Goal: Information Seeking & Learning: Learn about a topic

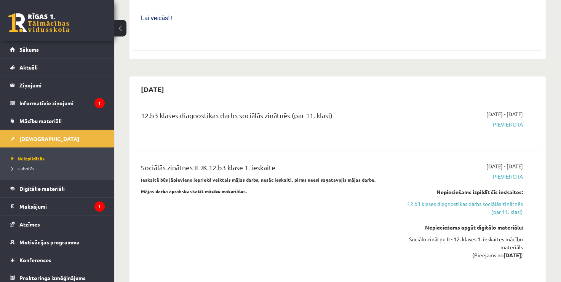
scroll to position [605, 0]
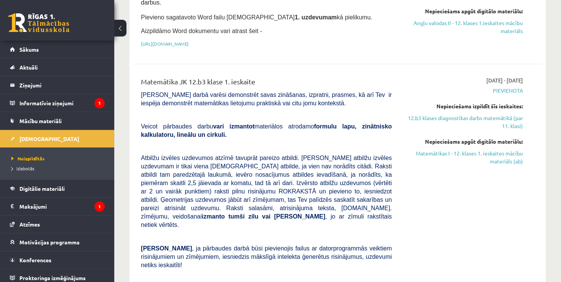
scroll to position [257, 0]
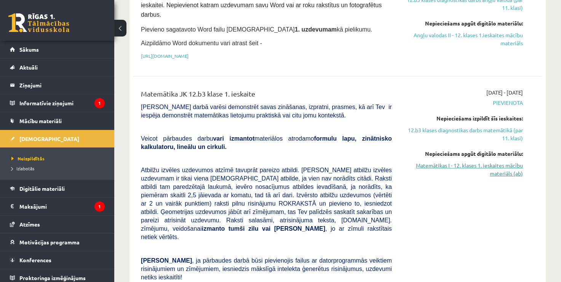
click at [501, 162] on link "Matemātikas I - 12. klases 1. ieskaites mācību materiāls (ab)" at bounding box center [462, 170] width 119 height 16
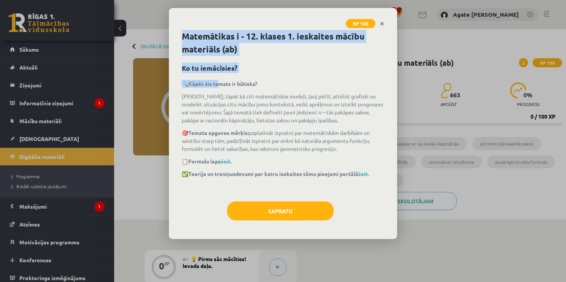
drag, startPoint x: 181, startPoint y: 33, endPoint x: 220, endPoint y: 76, distance: 58.8
click at [220, 76] on div "Matemātikas i - 12. klases 1. ieskaites mācību materiāls (ab) Ko tu iemācīsies?…" at bounding box center [283, 134] width 228 height 209
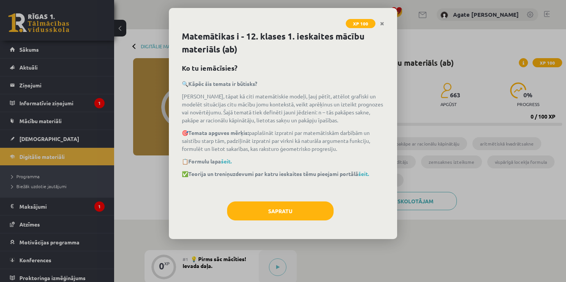
click at [291, 130] on p "🎯 Temata apguves mērķis: paplašināt izpratni par matemātiskām darbībām un saist…" at bounding box center [283, 141] width 202 height 24
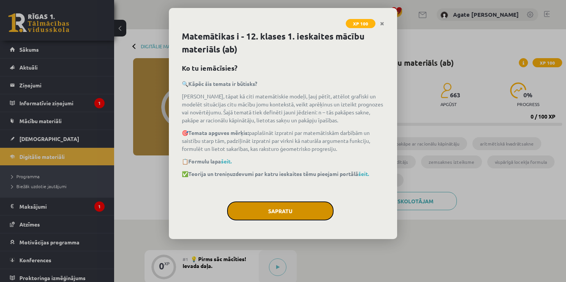
click at [265, 208] on button "Sapratu" at bounding box center [280, 211] width 107 height 19
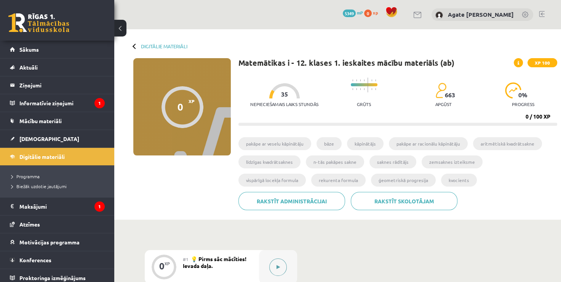
click at [283, 264] on button at bounding box center [278, 268] width 18 height 18
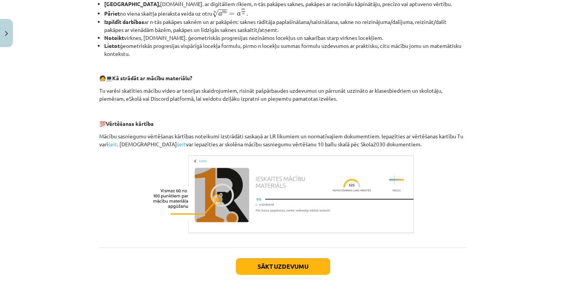
scroll to position [329, 0]
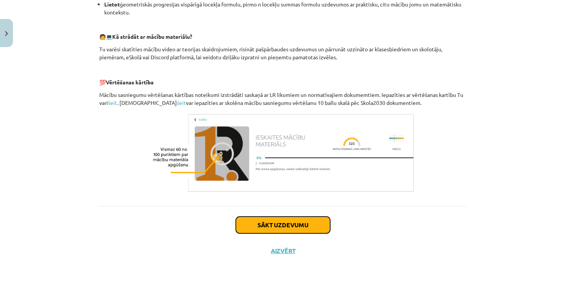
click at [314, 228] on button "Sākt uzdevumu" at bounding box center [283, 225] width 94 height 17
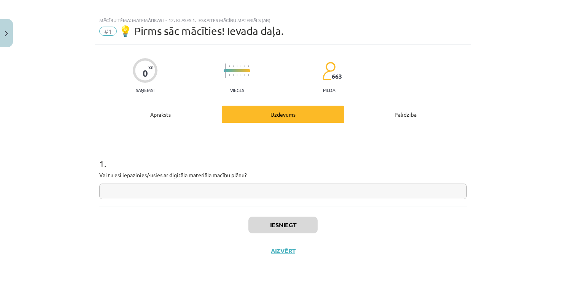
click at [219, 199] on div "1 . Vai tu esi iepazinies/-usies ar digitāla materiāla macību plānu?" at bounding box center [283, 164] width 368 height 83
click at [219, 198] on input "text" at bounding box center [283, 192] width 368 height 16
type input "**"
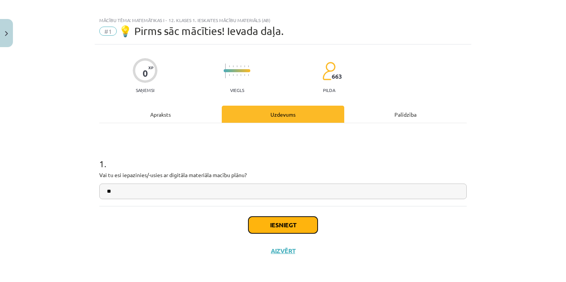
click at [250, 220] on button "Iesniegt" at bounding box center [283, 225] width 69 height 17
click at [277, 228] on button "Iesniegt" at bounding box center [283, 225] width 69 height 17
click at [290, 219] on button "Iesniegt" at bounding box center [283, 225] width 69 height 17
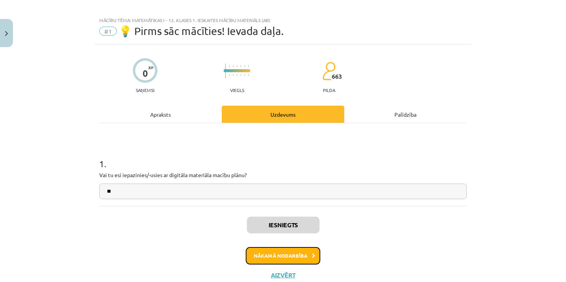
click at [310, 251] on button "Nākamā nodarbība" at bounding box center [283, 256] width 75 height 18
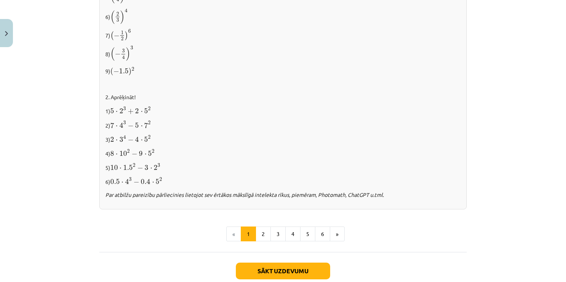
scroll to position [757, 0]
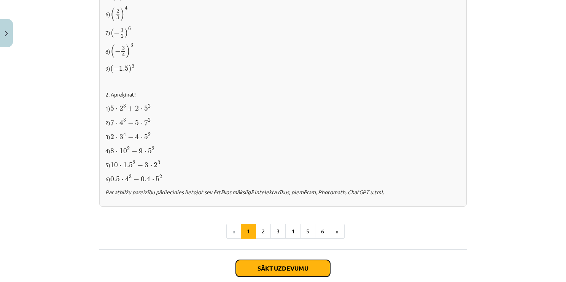
click at [259, 265] on button "Sākt uzdevumu" at bounding box center [283, 268] width 94 height 17
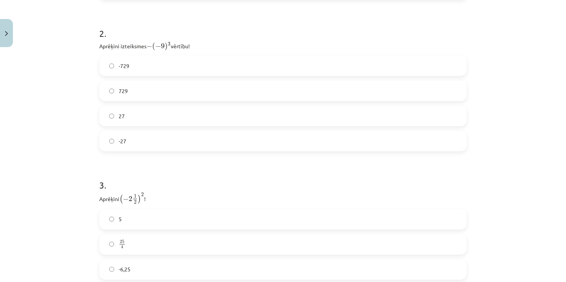
scroll to position [446, 0]
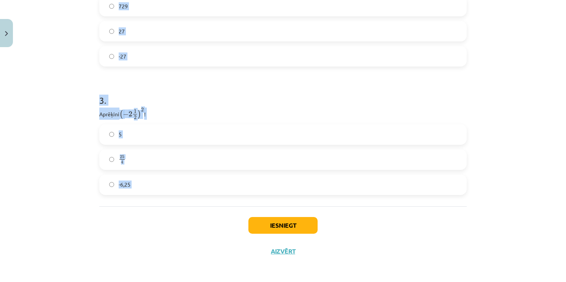
drag, startPoint x: 94, startPoint y: 155, endPoint x: 164, endPoint y: 215, distance: 91.8
drag, startPoint x: 164, startPoint y: 215, endPoint x: 119, endPoint y: 116, distance: 108.2
click at [119, 116] on span "(" at bounding box center [120, 114] width 3 height 9
click at [125, 112] on span "−" at bounding box center [126, 114] width 6 height 5
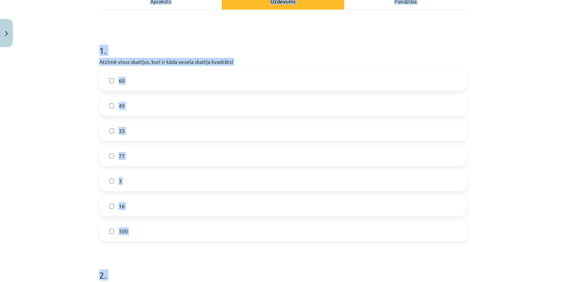
scroll to position [0, 0]
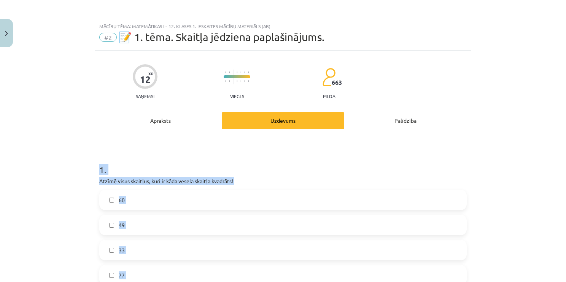
drag, startPoint x: 148, startPoint y: 194, endPoint x: 76, endPoint y: 158, distance: 80.7
click at [76, 158] on div "Mācību tēma: Matemātikas i - 12. klases 1. ieskaites mācību materiāls (ab) #2 📝…" at bounding box center [283, 141] width 566 height 282
drag, startPoint x: 76, startPoint y: 158, endPoint x: 102, endPoint y: 170, distance: 27.9
copy form "1 . Atzīmē visus skaitļus, kuri ir kāda vesela skaitļa kvadrāts! 60 49 33 77 3 …"
click at [73, 153] on div "Mācību tēma: Matemātikas i - 12. klases 1. ieskaites mācību materiāls (ab) #2 📝…" at bounding box center [283, 141] width 566 height 282
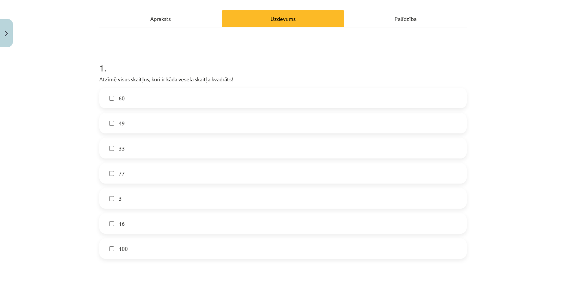
scroll to position [107, 0]
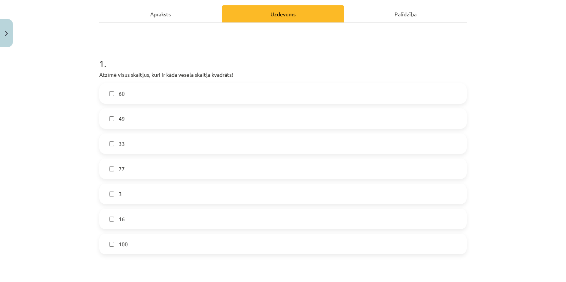
click at [105, 217] on label "16" at bounding box center [283, 219] width 366 height 19
click at [105, 117] on label "49" at bounding box center [283, 118] width 366 height 19
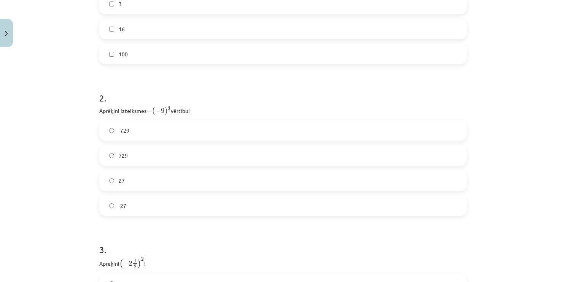
scroll to position [301, 0]
click at [264, 126] on label "-729" at bounding box center [283, 125] width 366 height 19
drag, startPoint x: 264, startPoint y: 126, endPoint x: 180, endPoint y: 133, distance: 84.8
click at [180, 133] on label "-729" at bounding box center [283, 125] width 366 height 19
click at [106, 122] on label "-729" at bounding box center [283, 125] width 366 height 19
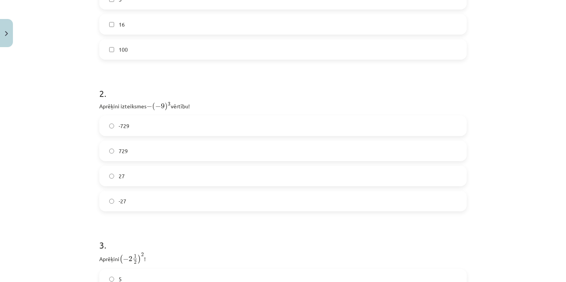
click at [103, 152] on label "729" at bounding box center [283, 151] width 366 height 19
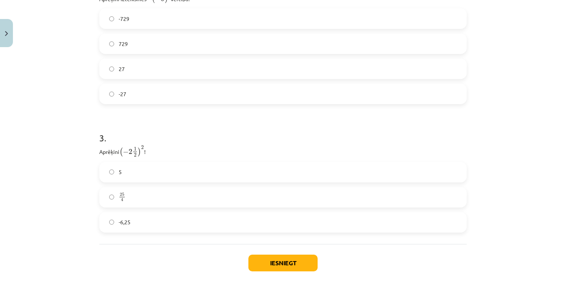
scroll to position [411, 0]
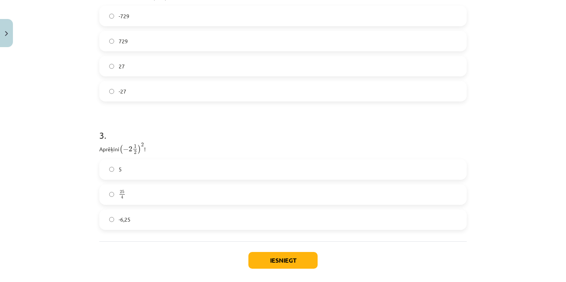
click at [103, 213] on label "-6,25" at bounding box center [283, 219] width 366 height 19
drag, startPoint x: 274, startPoint y: 255, endPoint x: 292, endPoint y: 256, distance: 18.7
click at [292, 256] on button "Iesniegt" at bounding box center [283, 260] width 69 height 17
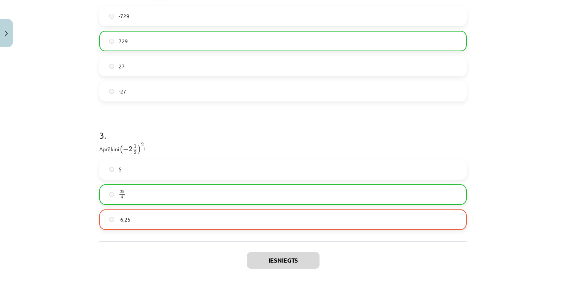
click at [560, 208] on div "Mācību tēma: Matemātikas i - 12. klases 1. ieskaites mācību materiāls (ab) #2 📝…" at bounding box center [283, 141] width 566 height 282
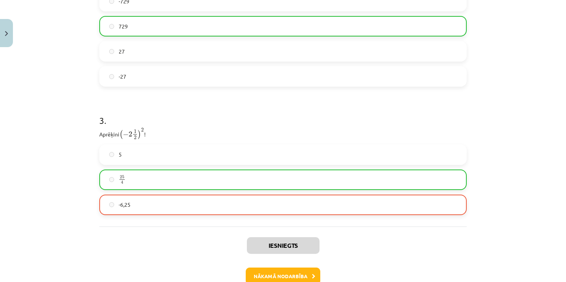
scroll to position [430, 0]
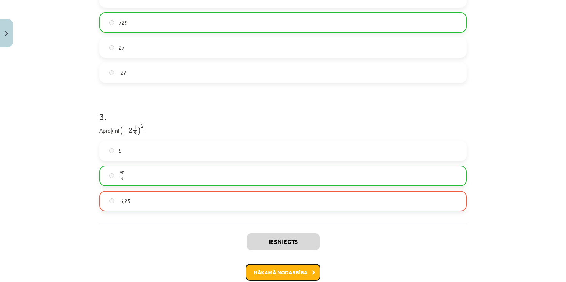
click at [299, 278] on button "Nākamā nodarbība" at bounding box center [283, 273] width 75 height 18
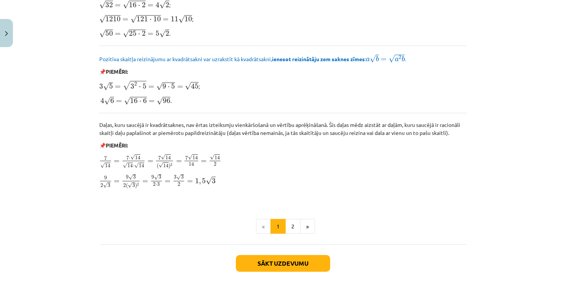
scroll to position [895, 0]
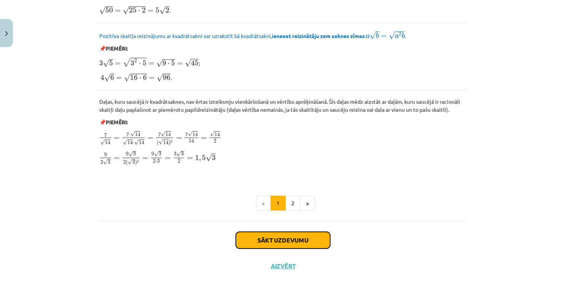
click at [300, 243] on button "Sākt uzdevumu" at bounding box center [283, 240] width 94 height 17
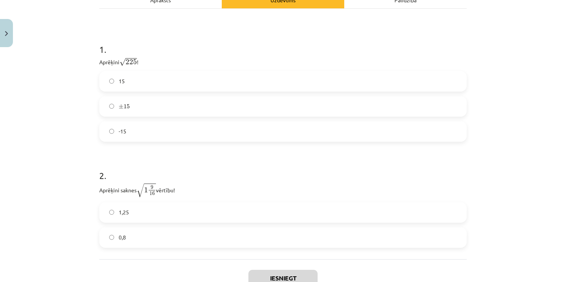
scroll to position [134, 0]
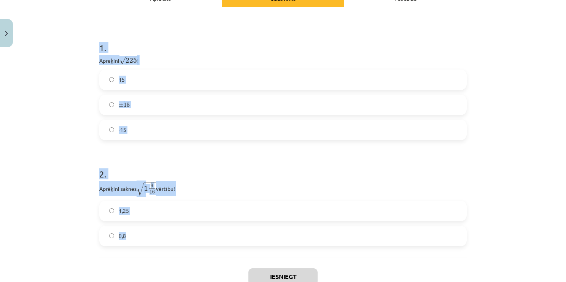
drag, startPoint x: 86, startPoint y: 46, endPoint x: 164, endPoint y: 256, distance: 223.8
click at [164, 256] on div "Mācību tēma: Matemātikas i - 12. klases 1. ieskaites mācību materiāls (ab) #3 📝…" at bounding box center [283, 141] width 566 height 282
click at [100, 47] on h1 "1 ." at bounding box center [283, 41] width 368 height 24
drag, startPoint x: 89, startPoint y: 30, endPoint x: 141, endPoint y: 237, distance: 213.0
click at [141, 237] on div "Mācību tēma: Matemātikas i - 12. klases 1. ieskaites mācību materiāls (ab) #3 📝…" at bounding box center [283, 141] width 566 height 282
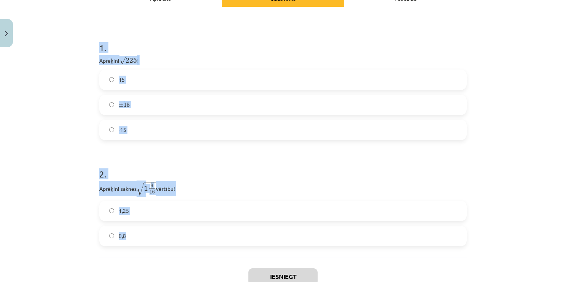
copy form "1 . Aprēķini √ 225 225 ! 15 ± 15 ± 15 -15 2 . Aprēķini saknes √ 1 9 16 1 9 16 v…"
click at [112, 72] on label "15" at bounding box center [283, 79] width 366 height 19
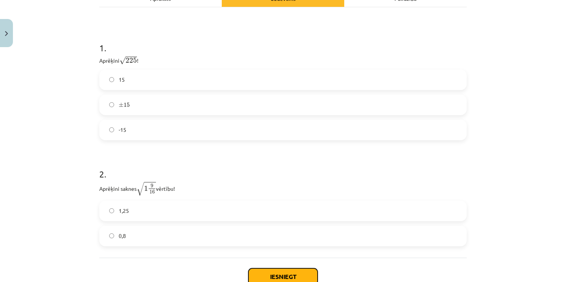
click at [301, 278] on button "Iesniegt" at bounding box center [283, 277] width 69 height 17
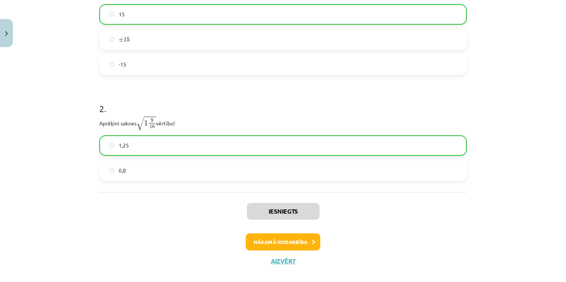
scroll to position [201, 0]
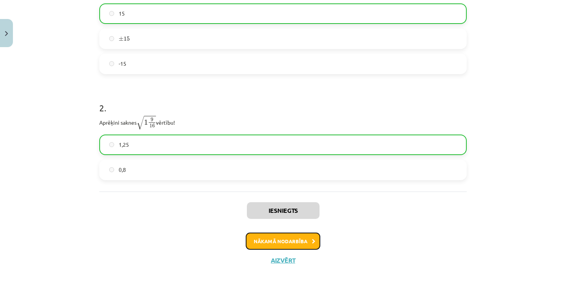
click at [292, 242] on button "Nākamā nodarbība" at bounding box center [283, 242] width 75 height 18
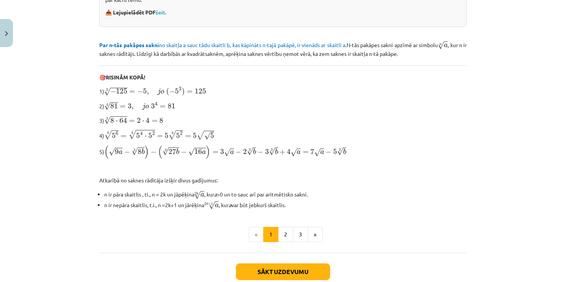
scroll to position [234, 0]
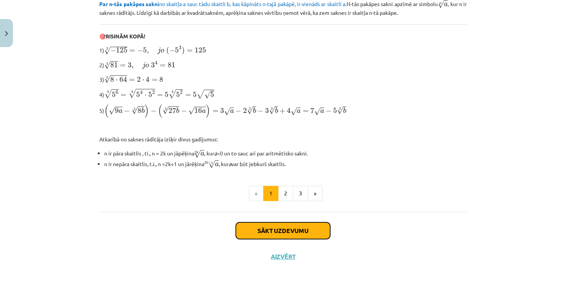
click at [299, 228] on button "Sākt uzdevumu" at bounding box center [283, 231] width 94 height 17
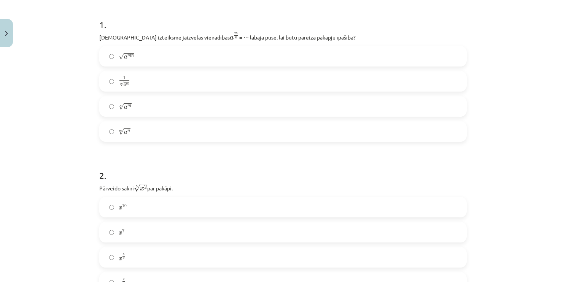
scroll to position [148, 0]
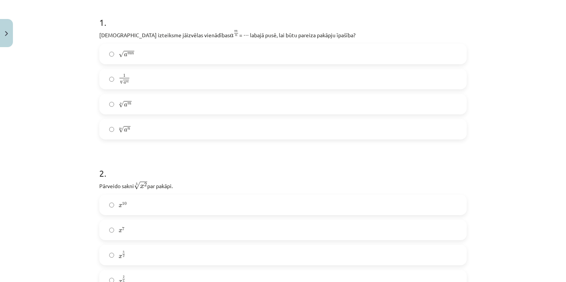
click at [225, 38] on p "[DEMOGRAPHIC_DATA] izteiksme jāizvēlas vienādības a m n a m n = ⋯ labajā pusē, …" at bounding box center [283, 35] width 368 height 10
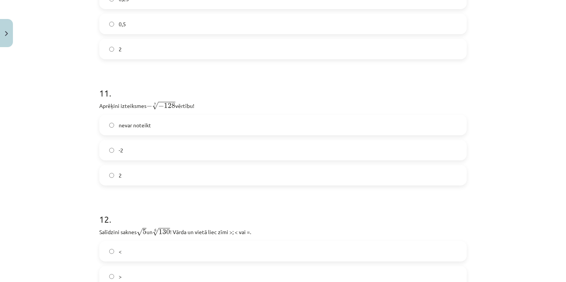
scroll to position [1698, 0]
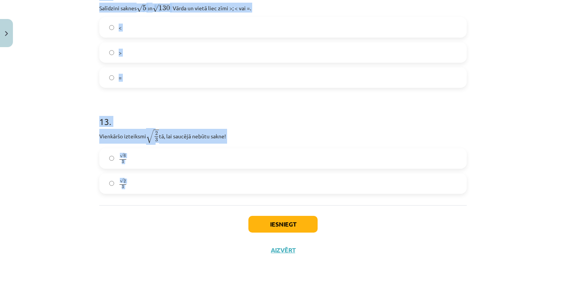
drag, startPoint x: 84, startPoint y: 16, endPoint x: 132, endPoint y: 215, distance: 205.5
click at [132, 215] on div "Mācību tēma: Matemātikas i - 12. klases 1. ieskaites mācību materiāls (ab) #4 📝…" at bounding box center [283, 141] width 566 height 282
drag, startPoint x: 132, startPoint y: 215, endPoint x: 128, endPoint y: 133, distance: 82.7
click at [128, 133] on p "Vienkāršo izteiksmi √ 2 3 2 3 tā, lai saucējā nebūtu sakne!" at bounding box center [283, 136] width 368 height 15
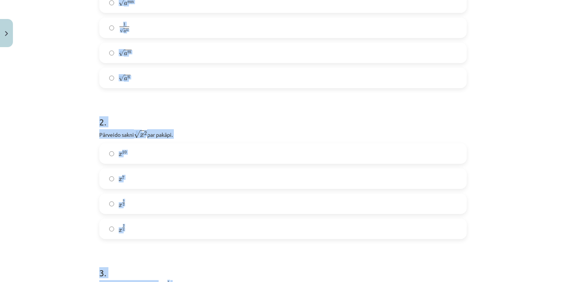
scroll to position [0, 0]
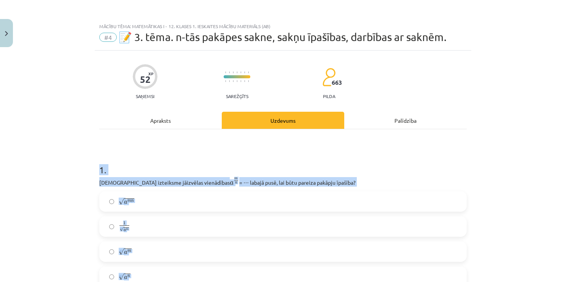
drag, startPoint x: 140, startPoint y: 207, endPoint x: 93, endPoint y: 168, distance: 61.1
drag, startPoint x: 93, startPoint y: 168, endPoint x: 102, endPoint y: 168, distance: 9.1
copy form "7 . Lore ipsumdolo sitametco adipiscing e s d e t i = ⋯ utlabo etdo, mag aliq e…"
click at [398, 167] on h1 "1 ." at bounding box center [283, 163] width 368 height 24
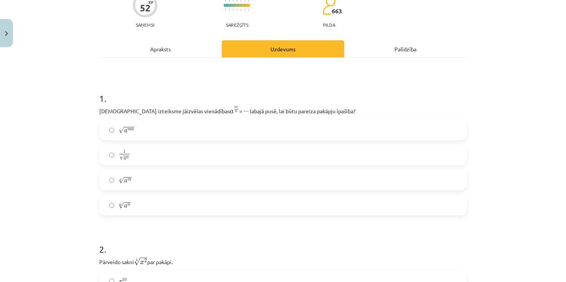
scroll to position [74, 0]
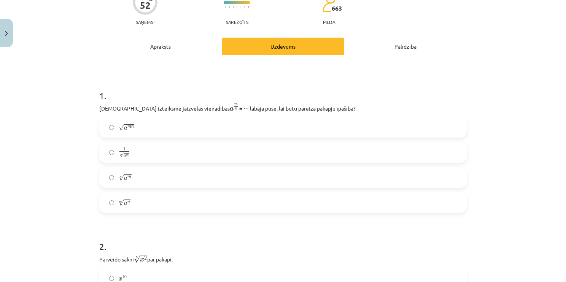
click at [103, 171] on label "n √ a m a m n" at bounding box center [283, 177] width 366 height 19
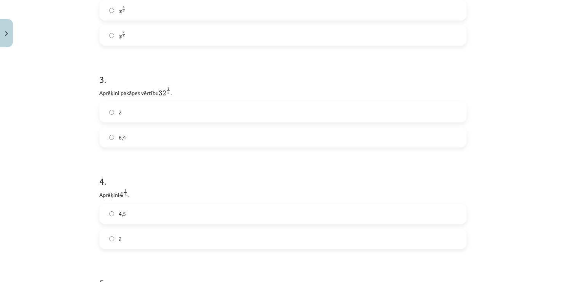
scroll to position [413, 0]
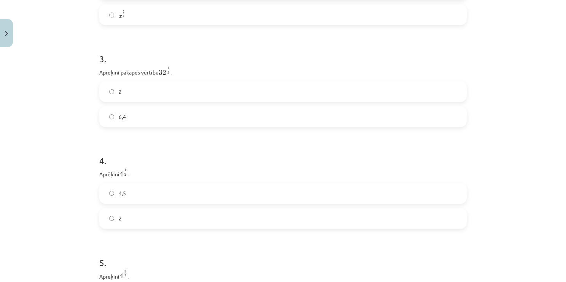
click at [104, 92] on label "2" at bounding box center [283, 91] width 366 height 19
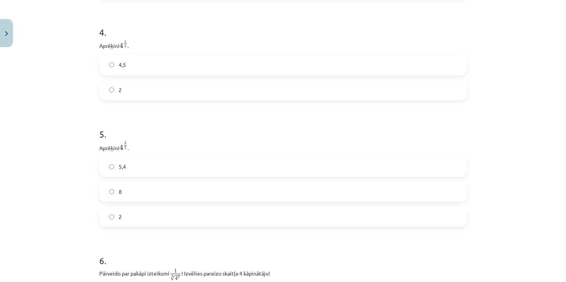
click at [105, 92] on label "2" at bounding box center [283, 90] width 366 height 19
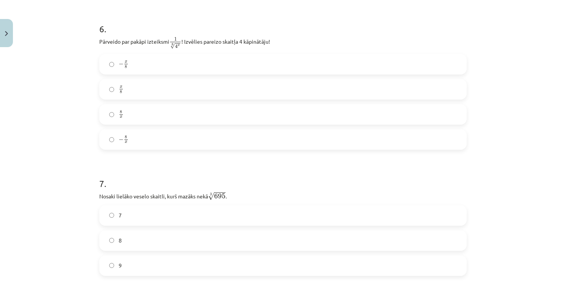
scroll to position [779, 0]
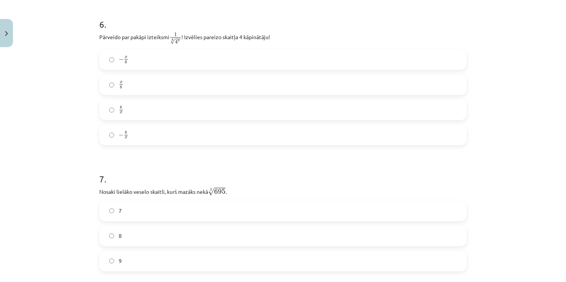
click at [105, 88] on label "x 8 x 8" at bounding box center [283, 84] width 366 height 19
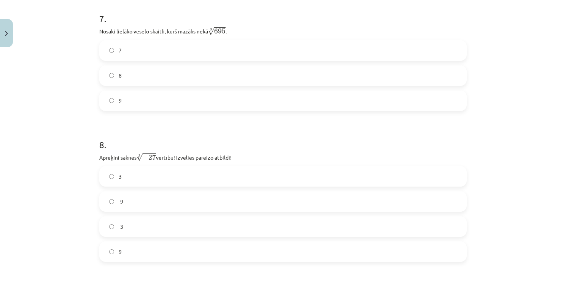
scroll to position [944, 0]
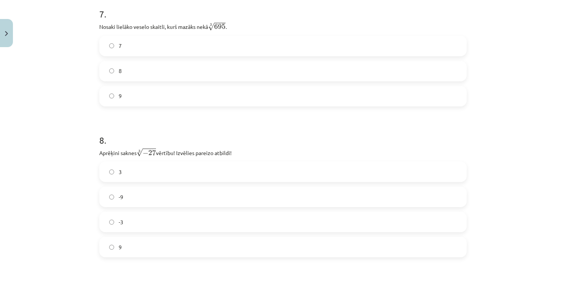
click at [112, 68] on label "8" at bounding box center [283, 71] width 366 height 19
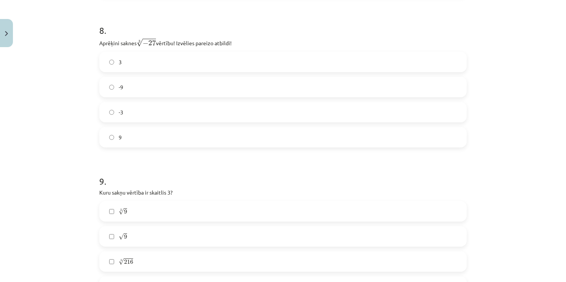
scroll to position [1075, 0]
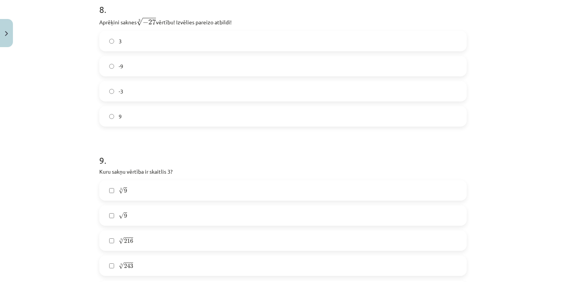
click at [107, 90] on label "-3" at bounding box center [283, 91] width 366 height 19
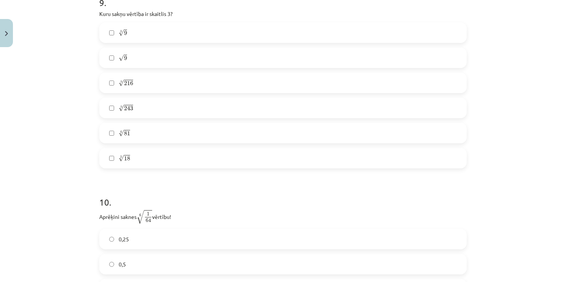
scroll to position [1235, 0]
click at [104, 56] on label "√ 9 9" at bounding box center [283, 55] width 366 height 19
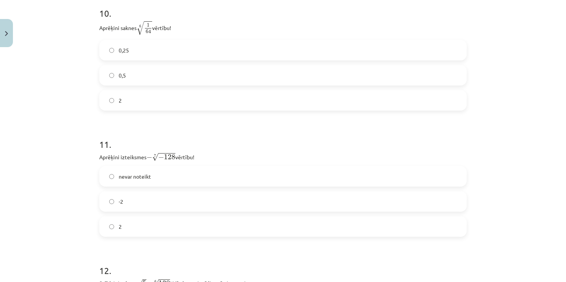
scroll to position [1440, 0]
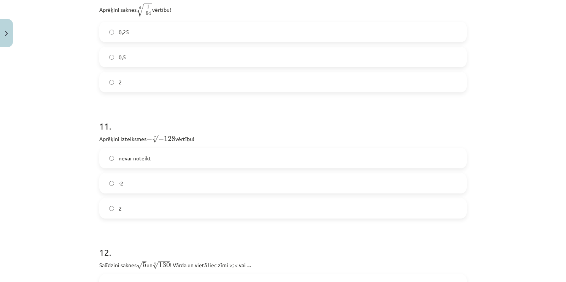
click at [105, 64] on label "0,5" at bounding box center [283, 57] width 366 height 19
click at [111, 217] on label "2" at bounding box center [283, 208] width 366 height 19
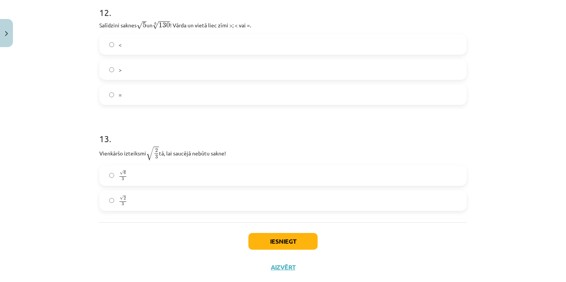
scroll to position [1698, 0]
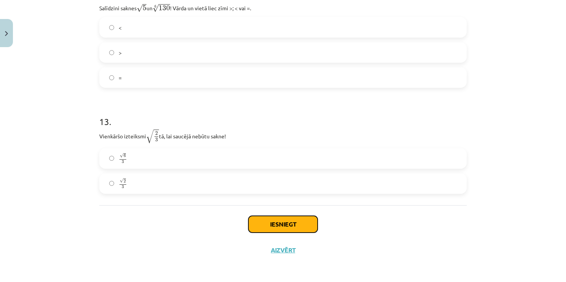
click at [283, 221] on button "Iesniegt" at bounding box center [283, 224] width 69 height 17
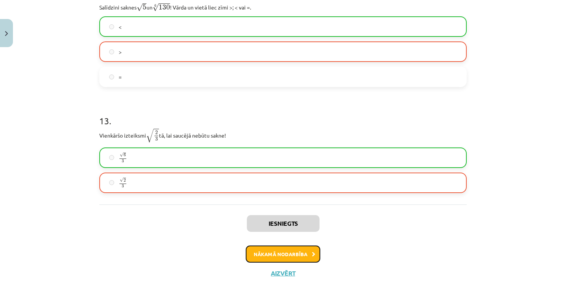
click at [296, 257] on button "Nākamā nodarbība" at bounding box center [283, 255] width 75 height 18
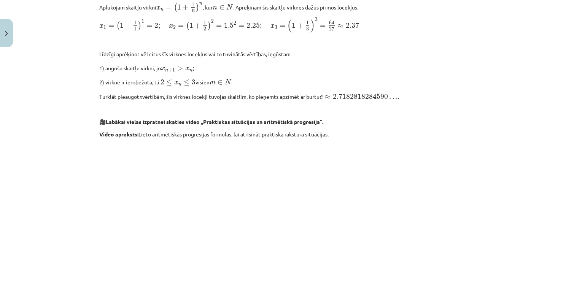
scroll to position [784, 0]
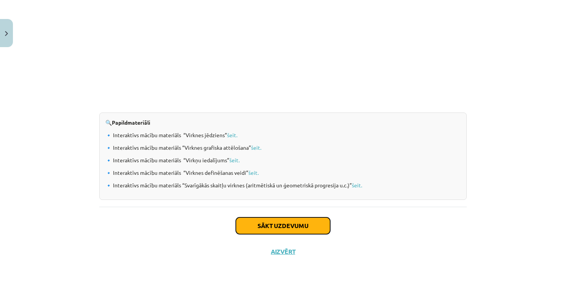
click at [299, 221] on button "Sākt uzdevumu" at bounding box center [283, 226] width 94 height 17
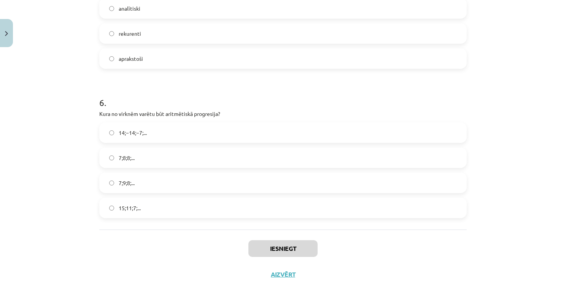
scroll to position [842, 0]
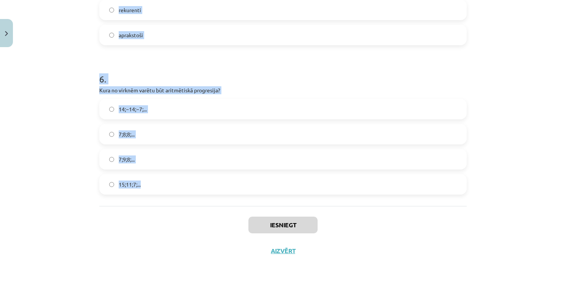
drag, startPoint x: 96, startPoint y: 159, endPoint x: 142, endPoint y: 195, distance: 58.5
drag, startPoint x: 142, startPoint y: 195, endPoint x: 105, endPoint y: 89, distance: 112.5
click at [105, 89] on p "Kura no virknēm varētu būt aritmētiskā progresija?" at bounding box center [283, 90] width 368 height 8
copy form "Skaitļu virkne -7; -4; -1; 2; 5; ... ir Ne augoša, ne dilstoša Konstanta Dilsto…"
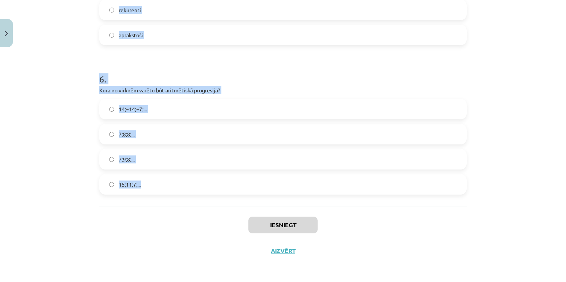
click at [496, 134] on div "Mācību tēma: Matemātikas i - 12. klases 1. ieskaites mācību materiāls (ab) #5 📝…" at bounding box center [283, 141] width 566 height 282
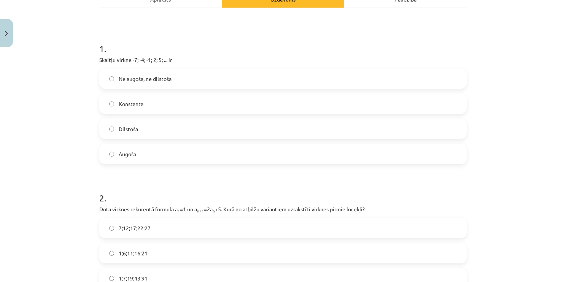
scroll to position [125, 0]
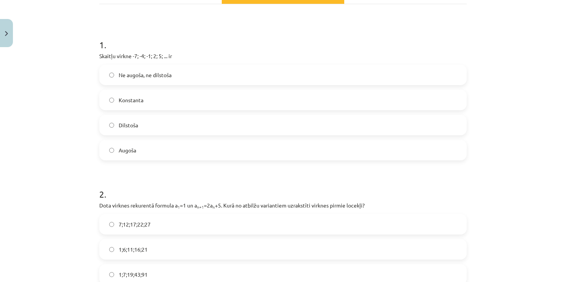
click at [169, 155] on label "Augoša" at bounding box center [283, 150] width 366 height 19
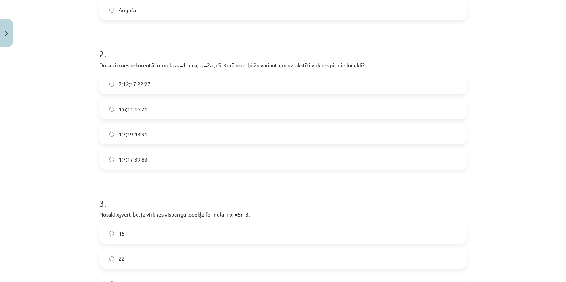
scroll to position [274, 0]
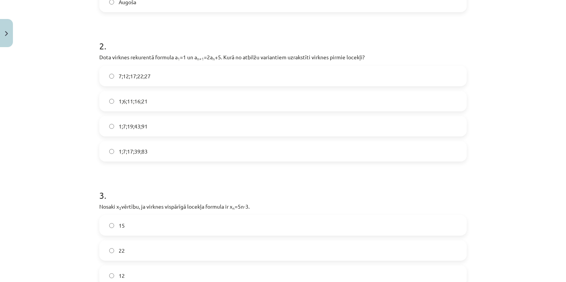
click at [114, 132] on label "1;7;19;43;91" at bounding box center [283, 126] width 366 height 19
click at [111, 272] on label "12" at bounding box center [283, 275] width 366 height 19
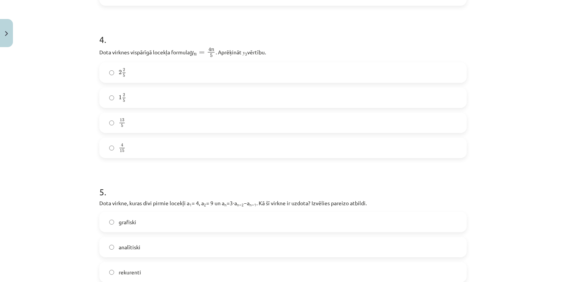
scroll to position [587, 0]
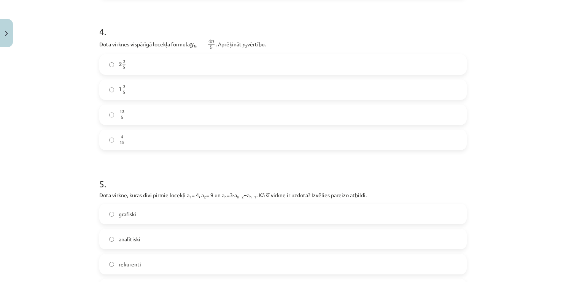
click at [113, 67] on label "2 2 5 2 2 5" at bounding box center [283, 64] width 366 height 19
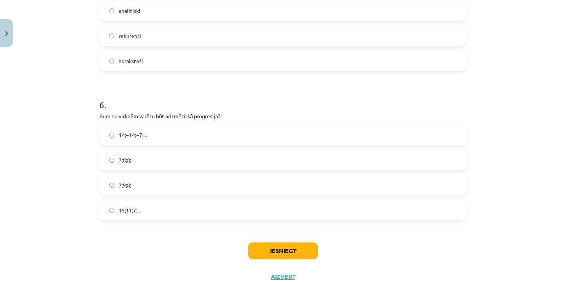
scroll to position [842, 0]
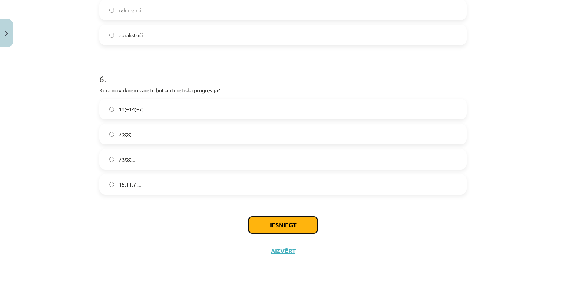
click at [261, 222] on button "Iesniegt" at bounding box center [283, 225] width 69 height 17
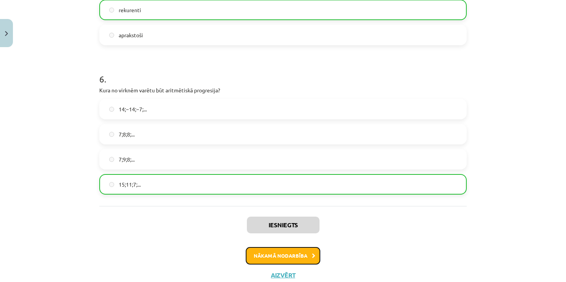
click at [269, 249] on button "Nākamā nodarbība" at bounding box center [283, 256] width 75 height 18
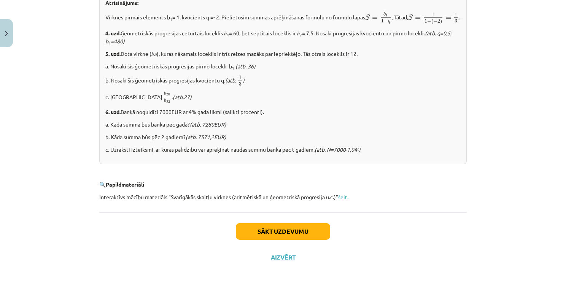
scroll to position [951, 0]
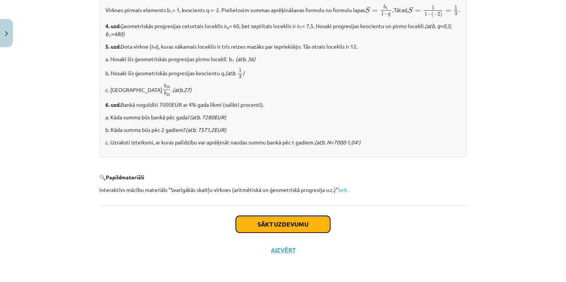
click at [293, 218] on button "Sākt uzdevumu" at bounding box center [283, 224] width 94 height 17
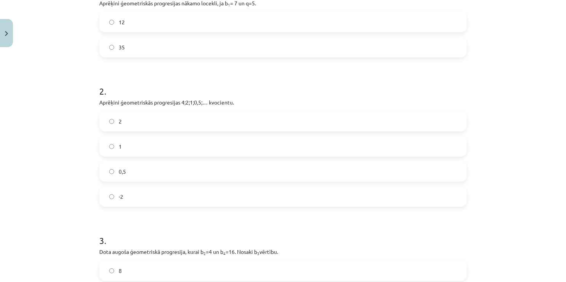
scroll to position [340, 0]
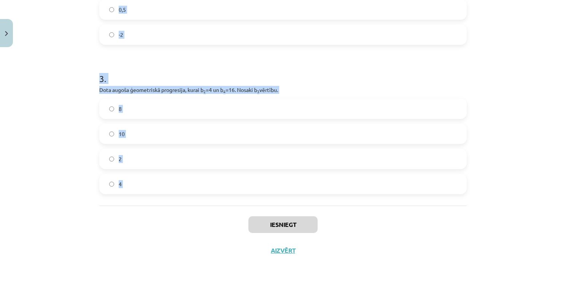
drag, startPoint x: 91, startPoint y: 148, endPoint x: 172, endPoint y: 212, distance: 103.5
click at [99, 77] on h1 "3 ." at bounding box center [283, 72] width 368 height 24
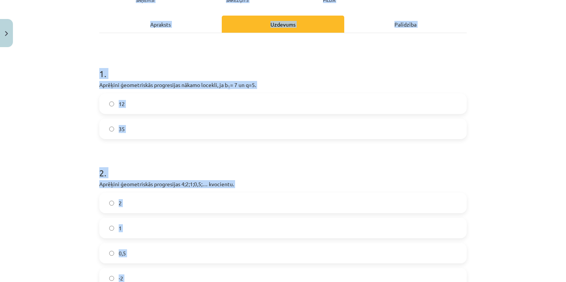
scroll to position [0, 0]
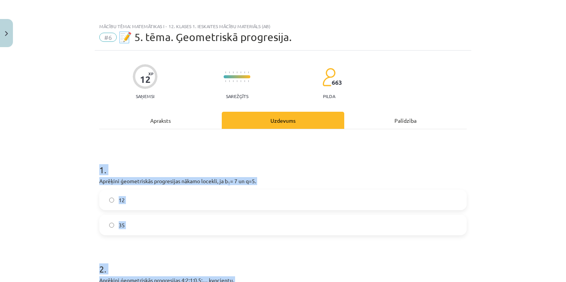
drag, startPoint x: 146, startPoint y: 195, endPoint x: 90, endPoint y: 174, distance: 60.4
click at [90, 174] on div "Mācību tēma: Matemātikas i - 12. klases 1. ieskaites mācību materiāls (ab) #6 📝…" at bounding box center [283, 141] width 566 height 282
drag, startPoint x: 90, startPoint y: 174, endPoint x: 99, endPoint y: 171, distance: 9.8
copy form "1 . Aprēķini ģeometriskās progresijas nākamo locekli, ja b 1 = 7 un q=5. 12 35 …"
click at [112, 230] on label "35" at bounding box center [283, 225] width 366 height 19
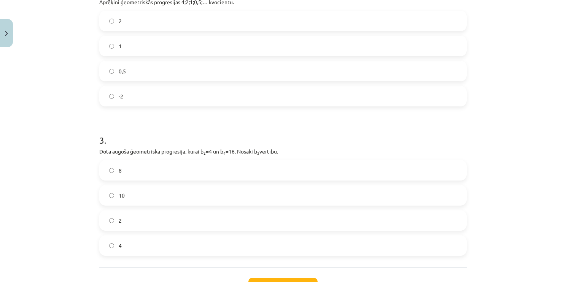
scroll to position [278, 0]
click at [112, 70] on label "0,5" at bounding box center [283, 71] width 366 height 19
click at [113, 171] on label "8" at bounding box center [283, 171] width 366 height 19
click at [264, 280] on button "Iesniegt" at bounding box center [283, 287] width 69 height 17
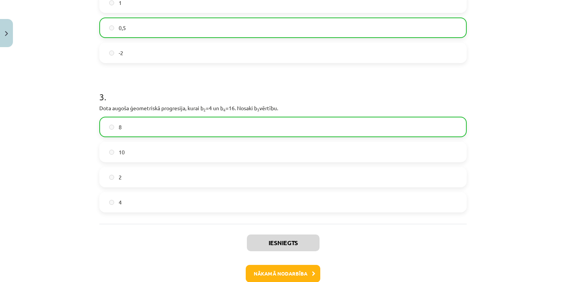
scroll to position [361, 0]
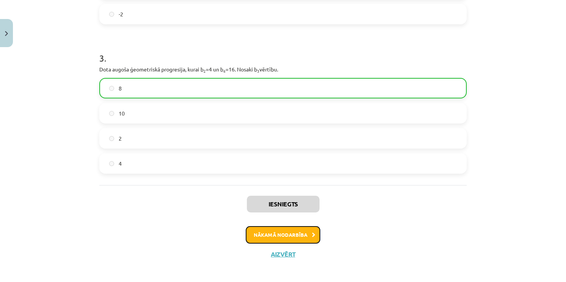
click at [298, 234] on button "Nākamā nodarbība" at bounding box center [283, 235] width 75 height 18
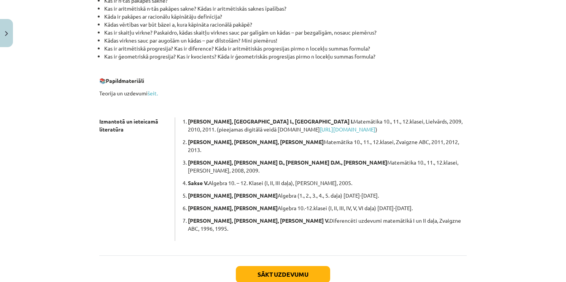
scroll to position [176, 0]
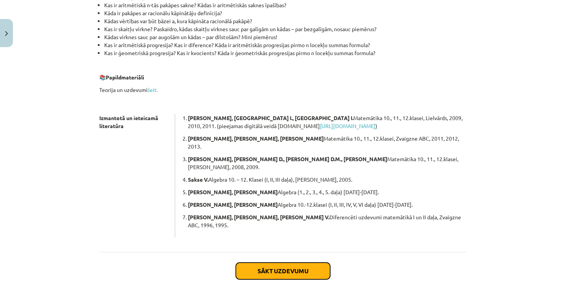
click at [319, 263] on button "Sākt uzdevumu" at bounding box center [283, 271] width 94 height 17
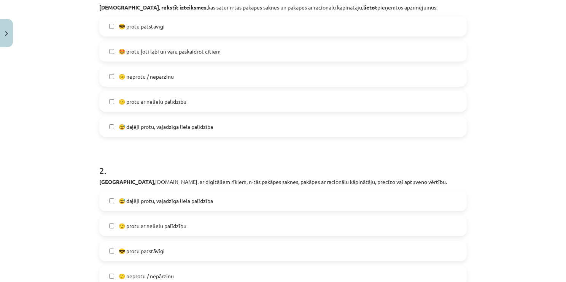
scroll to position [177, 0]
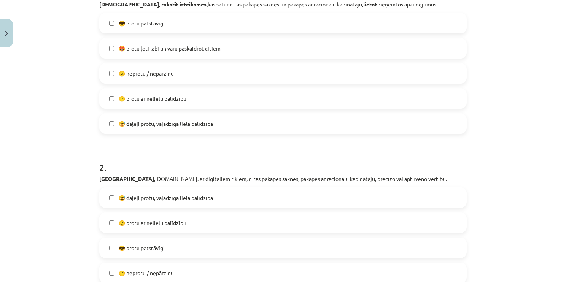
click at [113, 124] on label "😅 daļēji protu, vajadzīga liela palīdzība" at bounding box center [283, 123] width 366 height 19
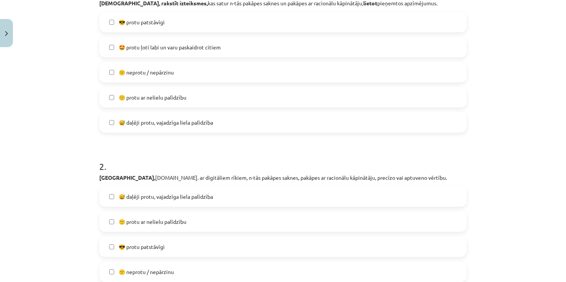
scroll to position [172, 0]
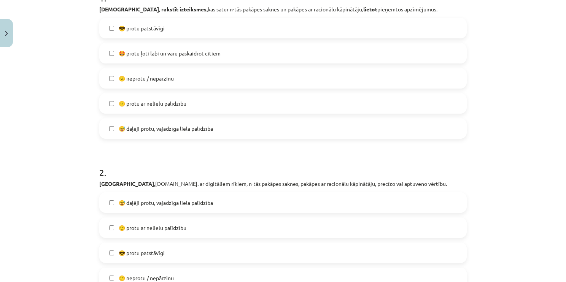
click at [114, 105] on label "🙂 protu ar nelielu palīdzību" at bounding box center [283, 103] width 366 height 19
click at [113, 83] on label "😕 neprotu / nepārzinu" at bounding box center [283, 78] width 366 height 19
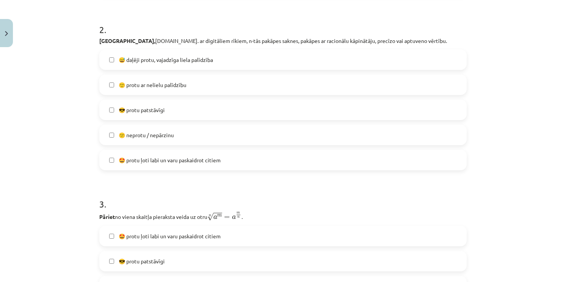
scroll to position [320, 0]
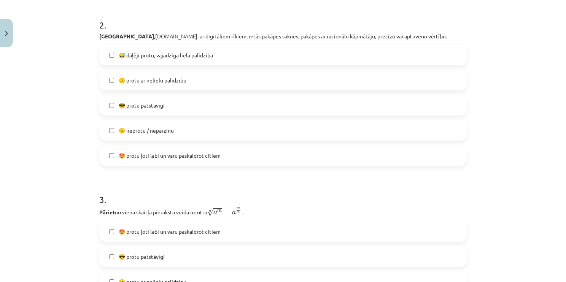
click at [112, 50] on label "😅 daļēji protu, vajadzīga liela palīdzība" at bounding box center [283, 55] width 366 height 19
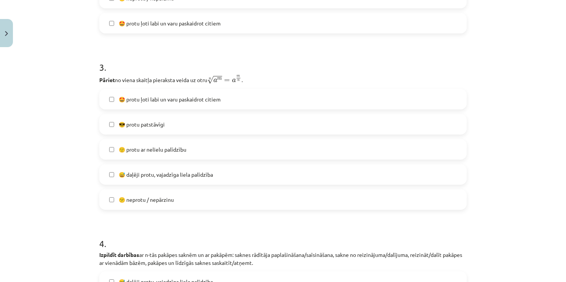
scroll to position [503, 0]
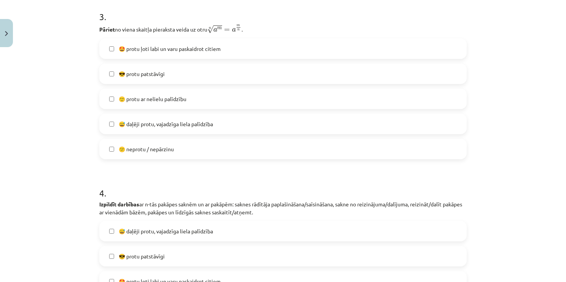
click at [109, 70] on label "😎 protu patstāvīgi" at bounding box center [283, 73] width 366 height 19
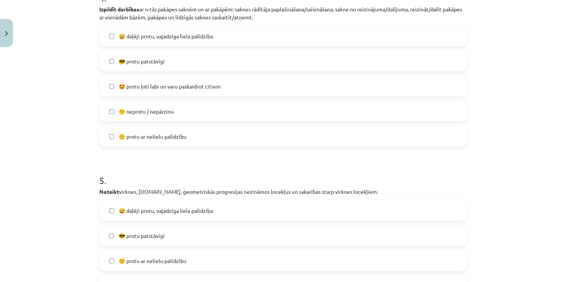
scroll to position [699, 0]
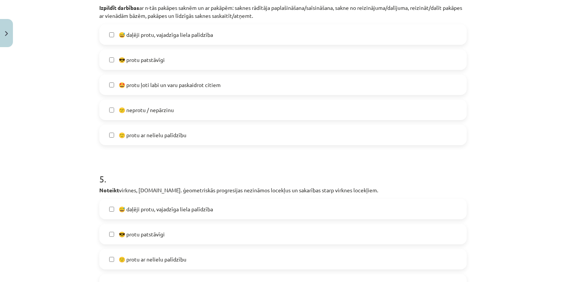
click at [108, 37] on label "😅 daļēji protu, vajadzīga liela palīdzība" at bounding box center [283, 34] width 366 height 19
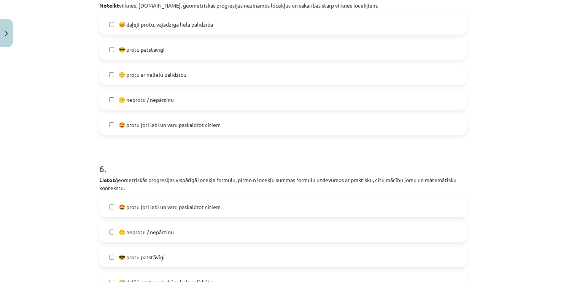
scroll to position [883, 0]
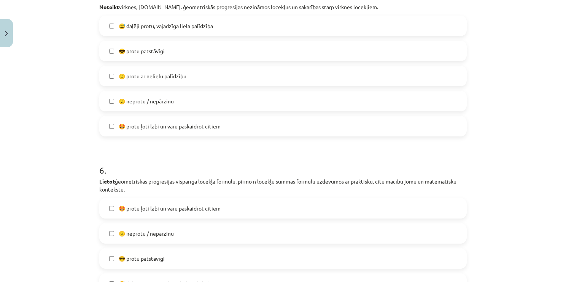
click at [115, 49] on label "😎 protu patstāvīgi" at bounding box center [283, 50] width 366 height 19
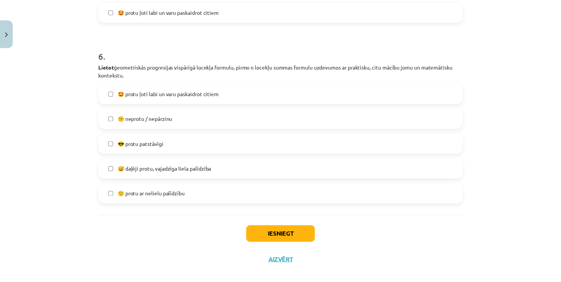
scroll to position [999, 0]
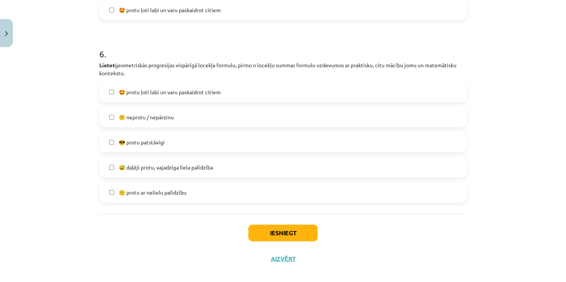
click at [112, 144] on label "😎 protu patstāvīgi" at bounding box center [283, 142] width 366 height 19
click at [284, 232] on button "Iesniegt" at bounding box center [283, 233] width 69 height 17
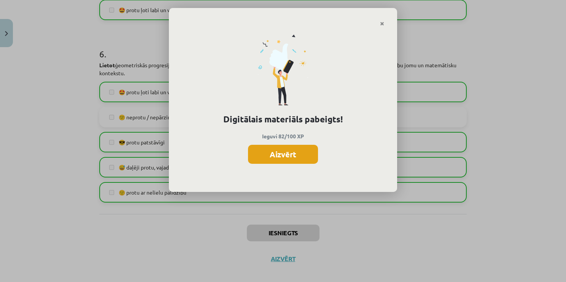
click at [276, 159] on button "Aizvērt" at bounding box center [283, 154] width 70 height 19
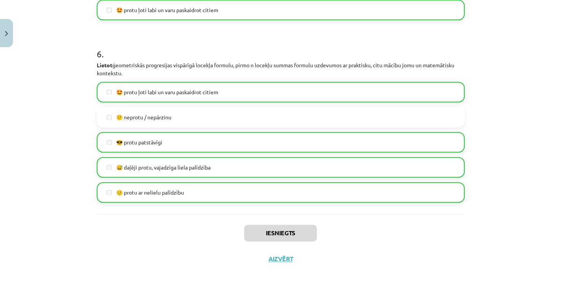
scroll to position [1008, 0]
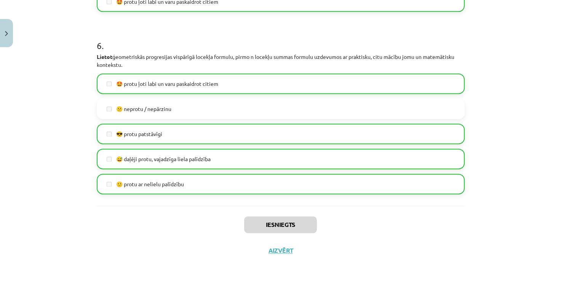
drag, startPoint x: 279, startPoint y: 256, endPoint x: 278, endPoint y: 249, distance: 7.2
click at [278, 249] on div "Iesniegts Aizvērt" at bounding box center [281, 232] width 368 height 53
click at [278, 249] on button "Aizvērt" at bounding box center [280, 251] width 29 height 8
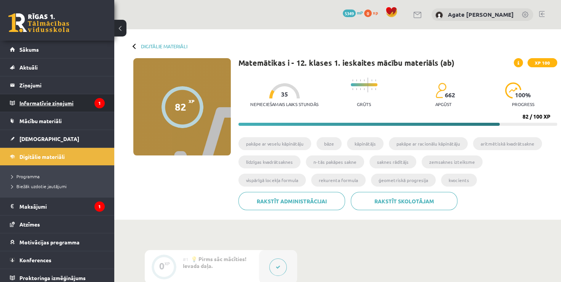
click at [79, 100] on legend "Informatīvie ziņojumi 1" at bounding box center [61, 103] width 85 height 18
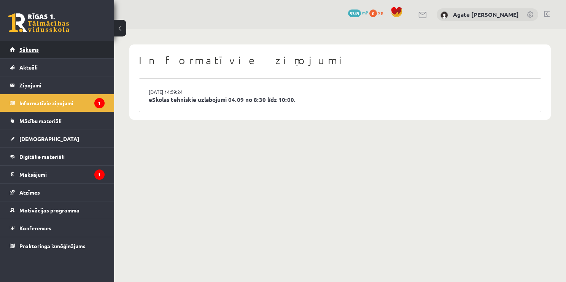
click at [61, 48] on link "Sākums" at bounding box center [57, 50] width 95 height 18
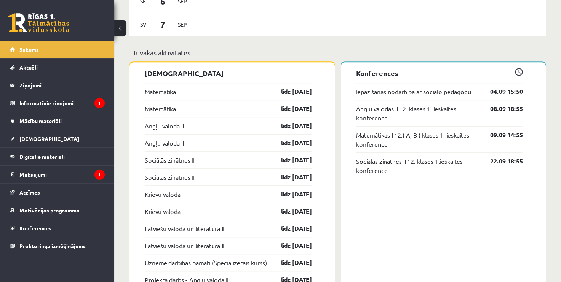
scroll to position [615, 0]
